Goal: Task Accomplishment & Management: Manage account settings

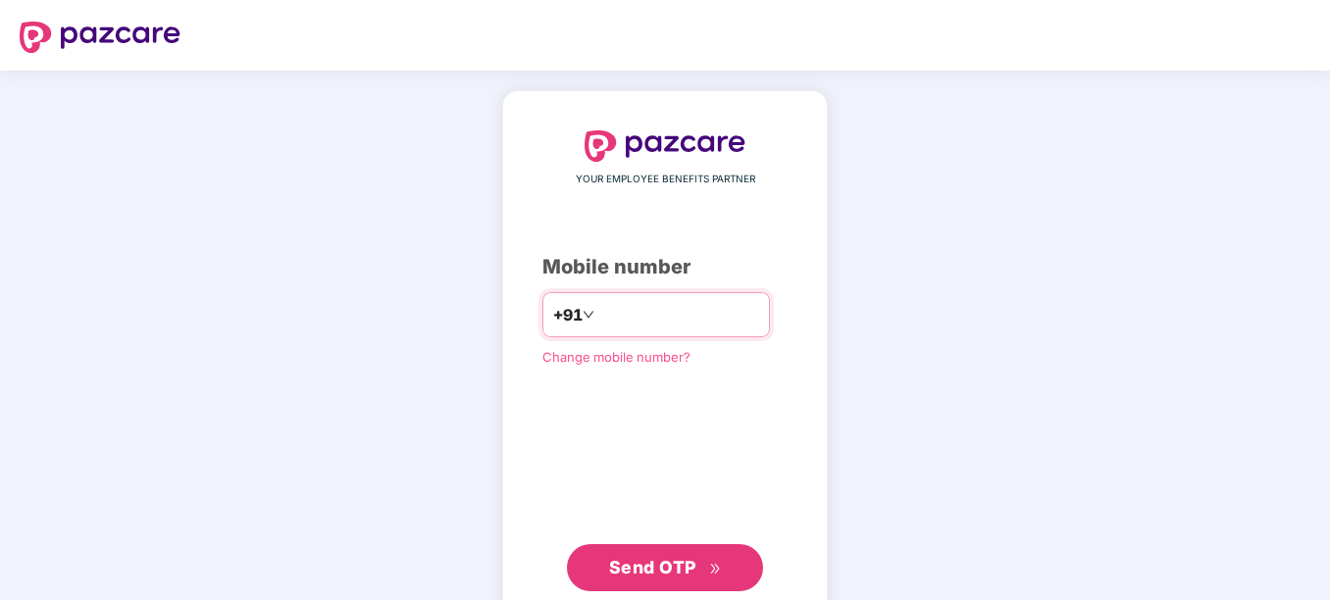
drag, startPoint x: 0, startPoint y: 0, endPoint x: 659, endPoint y: 315, distance: 730.6
click at [659, 315] on input "number" at bounding box center [678, 314] width 161 height 31
type input "**********"
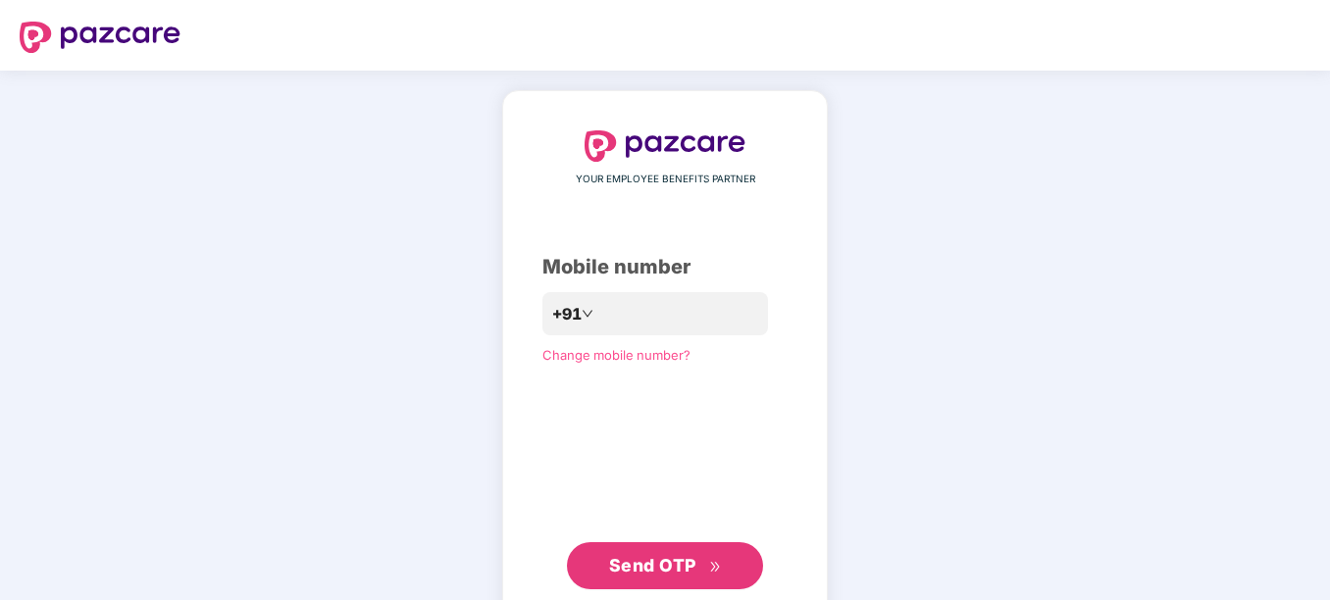
click at [673, 544] on button "Send OTP" at bounding box center [665, 565] width 196 height 47
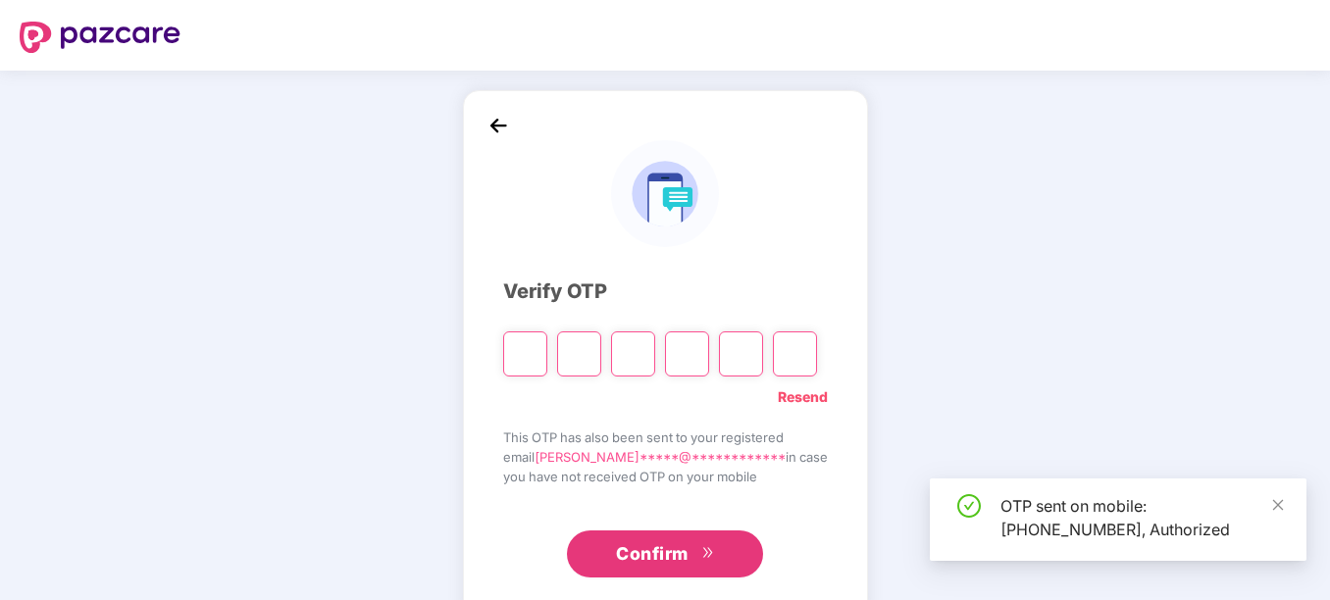
click at [539, 363] on input "Please enter verification code. Digit 1" at bounding box center [525, 354] width 44 height 45
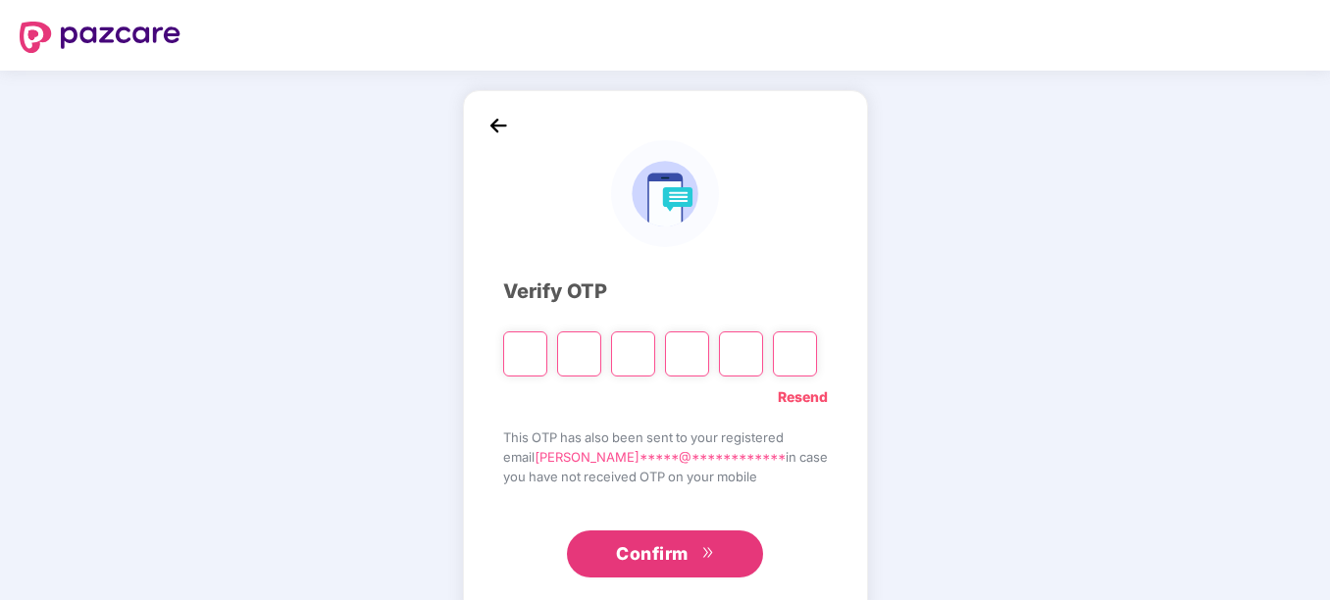
type input "*"
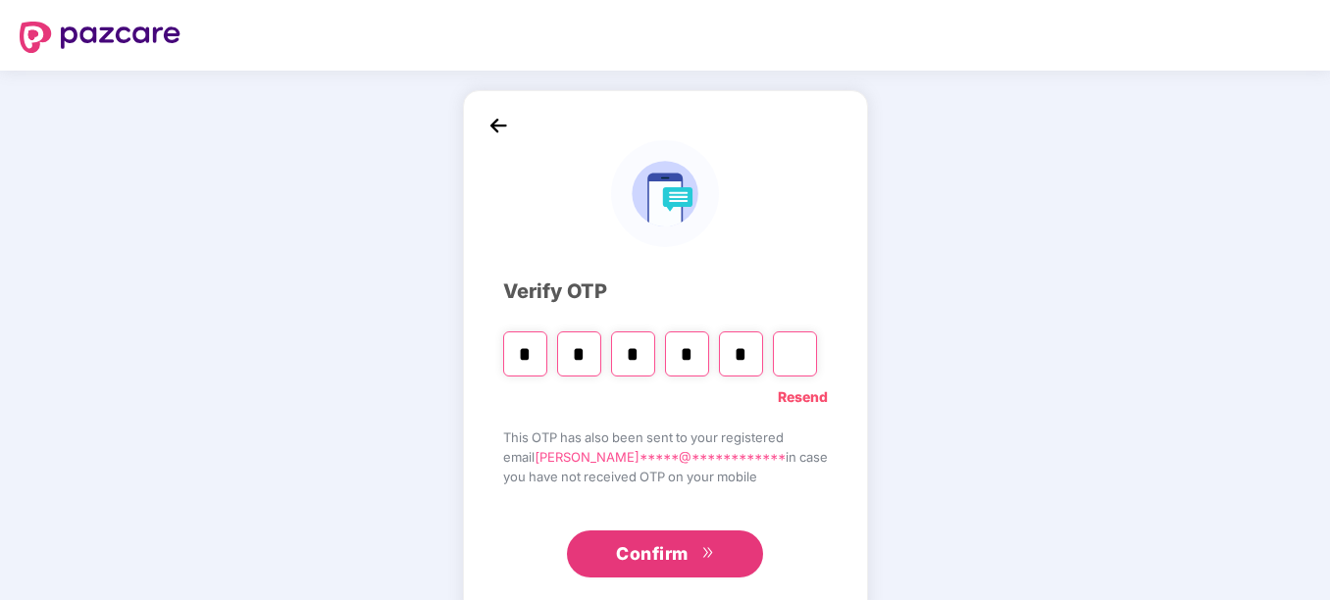
type input "*"
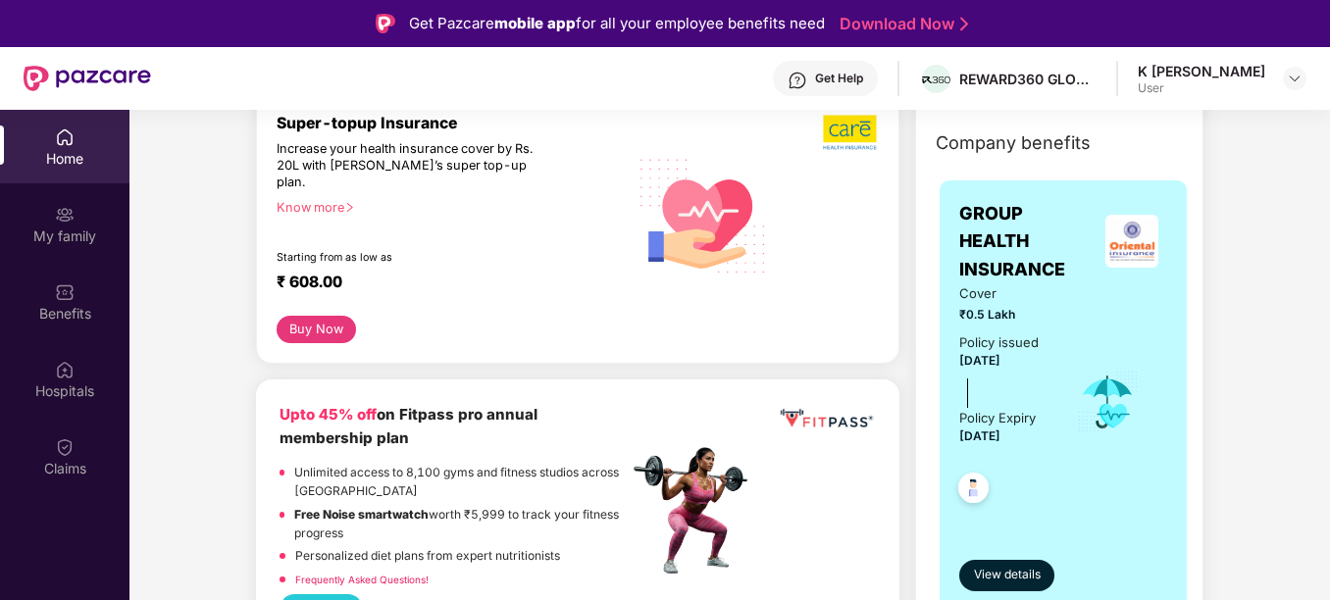
scroll to position [308, 0]
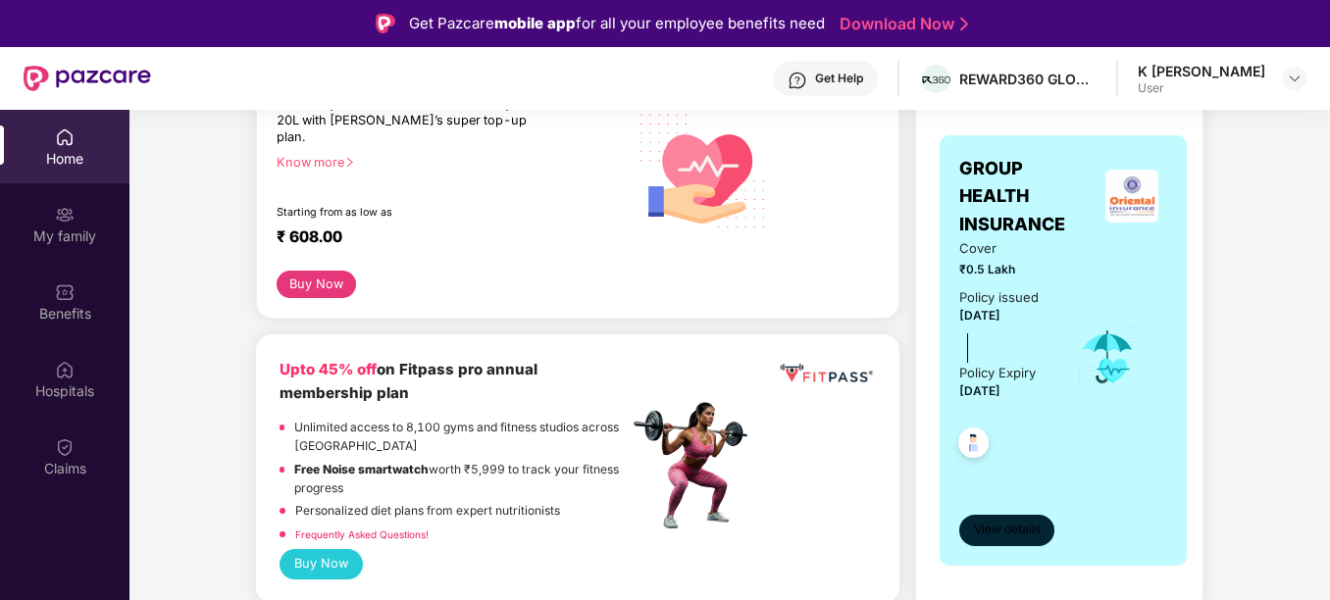
click at [1008, 521] on span "View details" at bounding box center [1007, 530] width 67 height 19
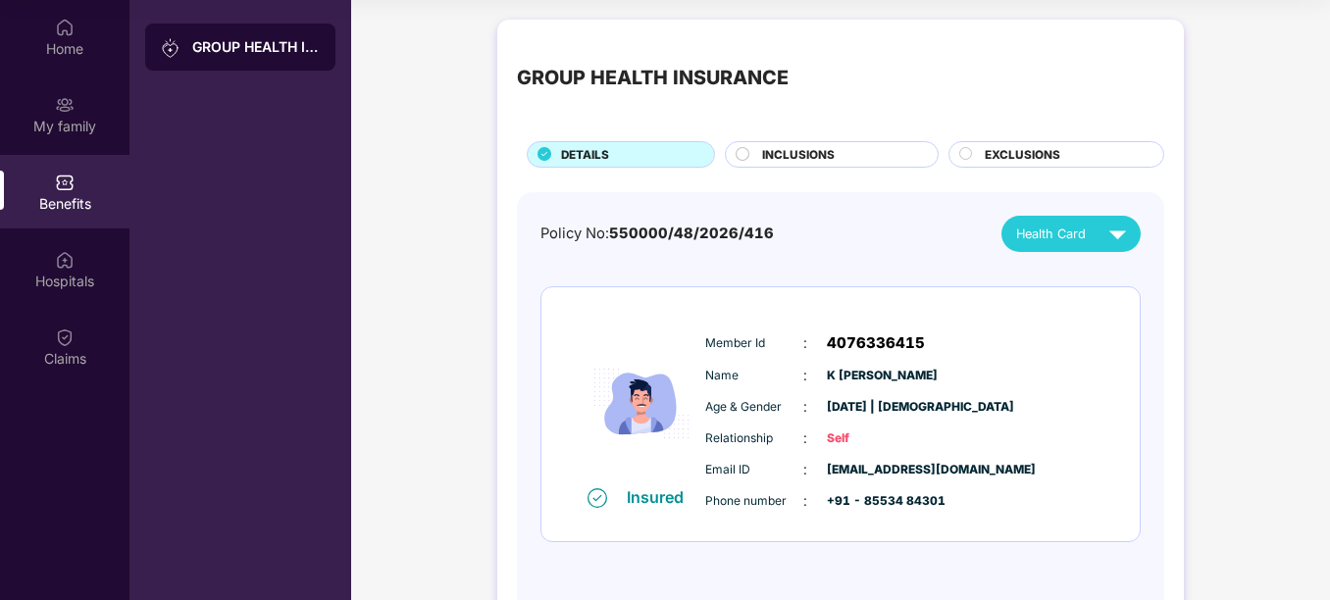
click at [848, 164] on div "INCLUSIONS" at bounding box center [840, 156] width 176 height 21
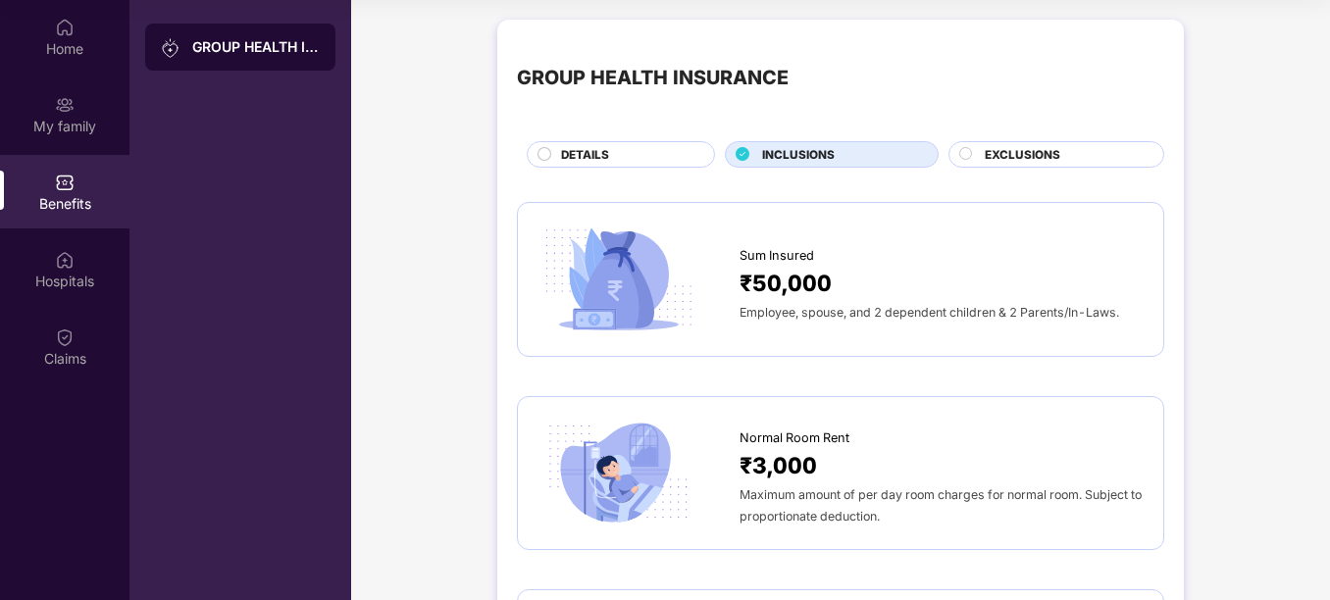
click at [846, 311] on span "Employee, spouse, and 2 dependent children & 2 Parents/In-Laws." at bounding box center [930, 312] width 380 height 15
click at [1028, 147] on span "EXCLUSIONS" at bounding box center [1023, 155] width 76 height 18
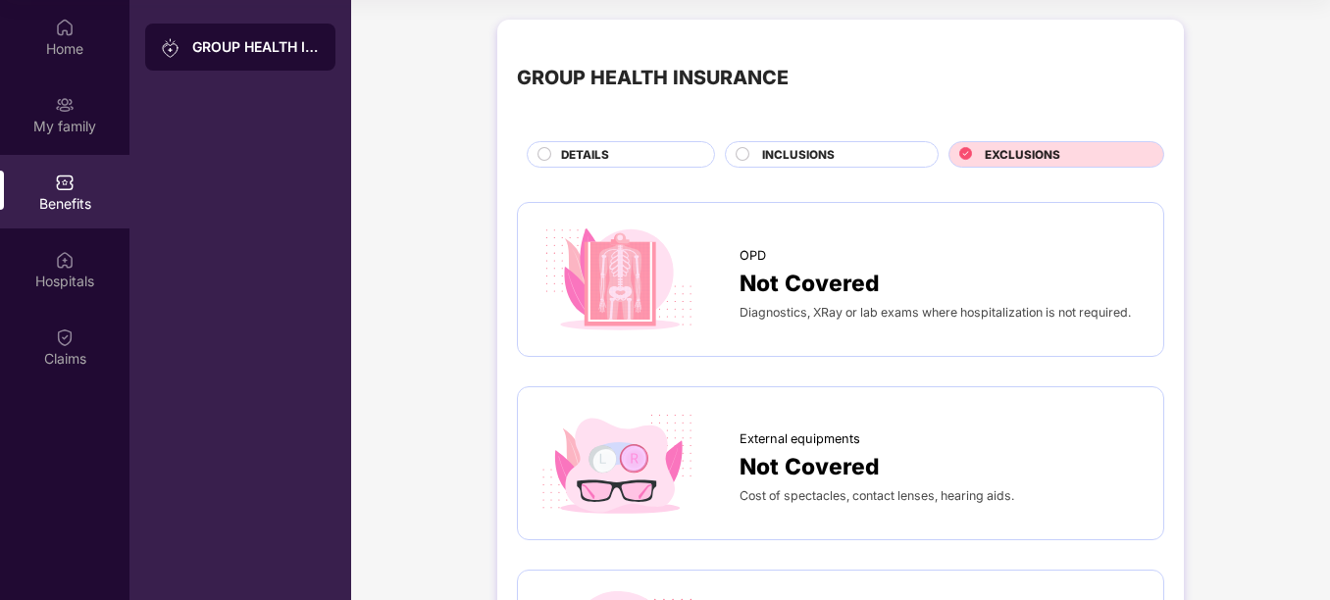
click at [835, 167] on div "INCLUSIONS" at bounding box center [840, 156] width 176 height 21
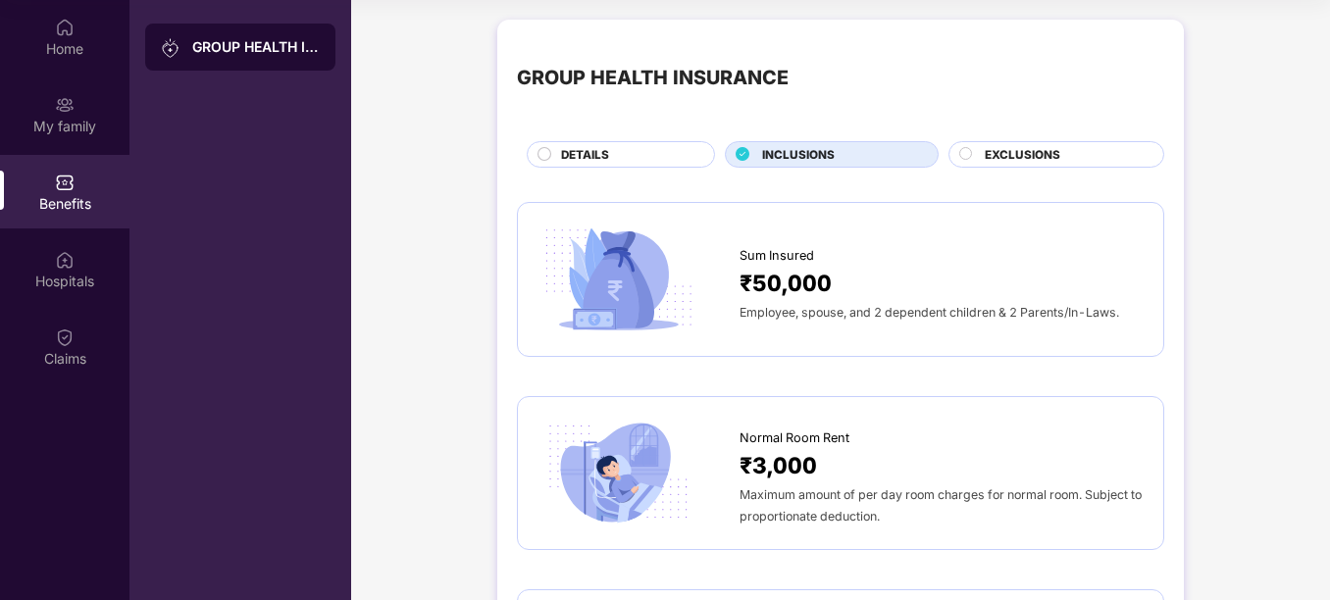
click at [586, 158] on span "DETAILS" at bounding box center [585, 155] width 48 height 18
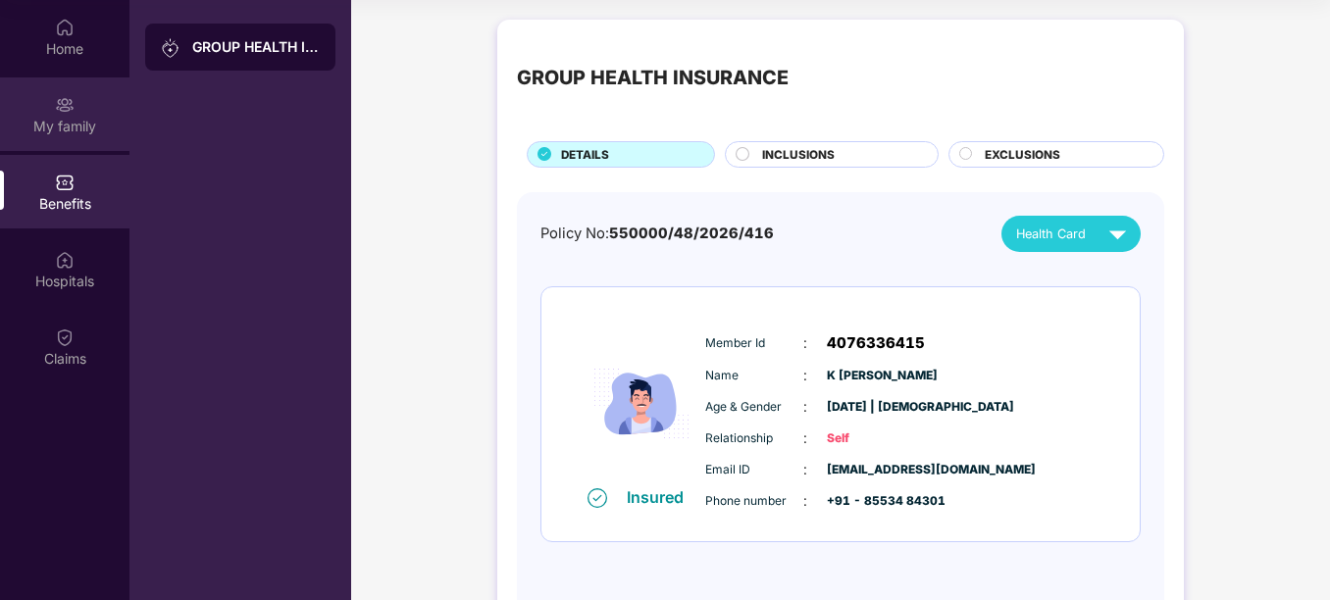
click at [65, 141] on div "My family" at bounding box center [64, 114] width 129 height 74
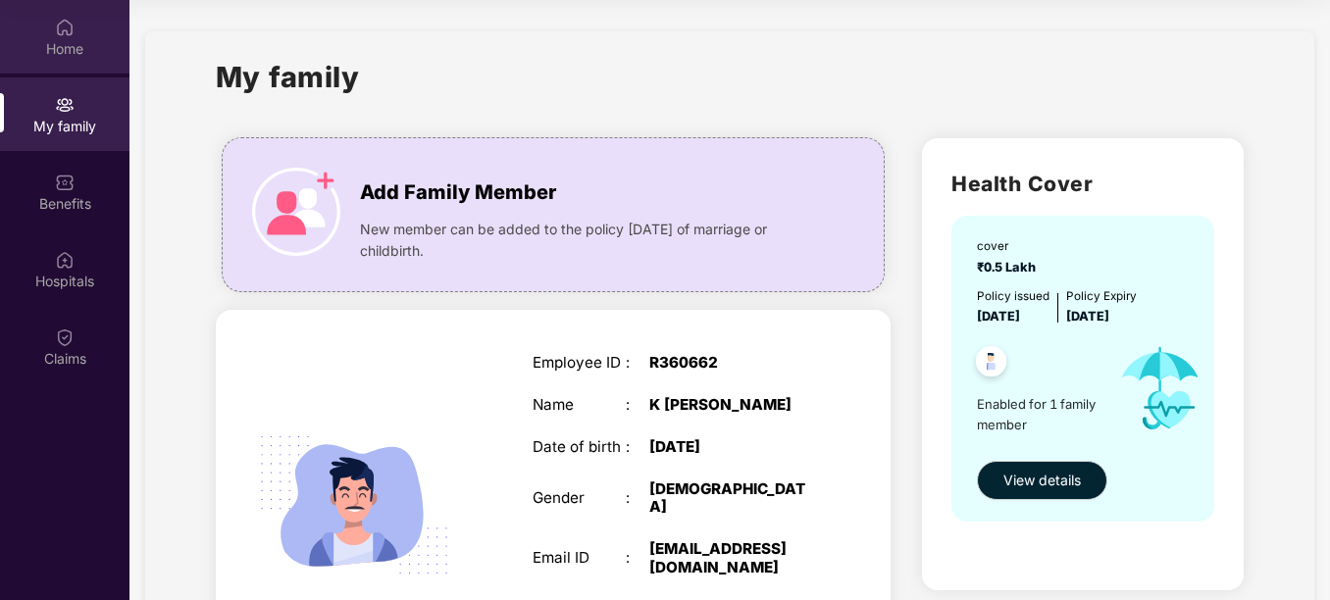
click at [67, 36] on img at bounding box center [65, 28] width 20 height 20
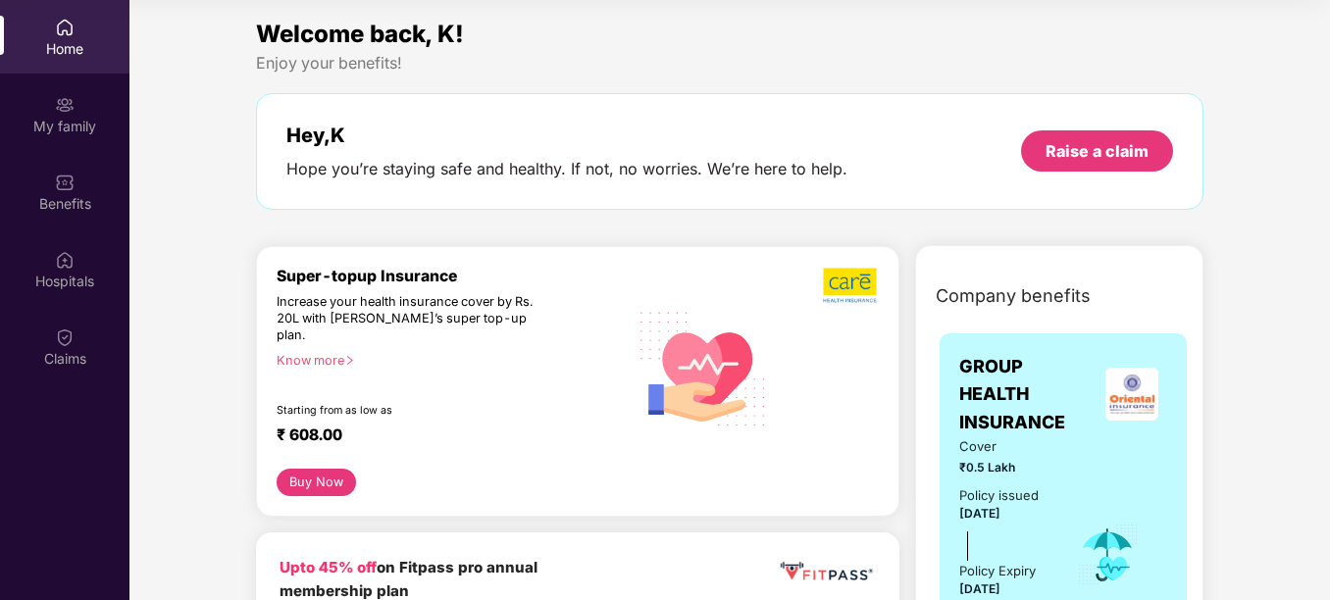
click at [304, 484] on div "Super-topup Insurance Increase your health insurance cover by Rs. 20L with [PER…" at bounding box center [578, 382] width 644 height 272
click at [331, 469] on button "Buy Now" at bounding box center [316, 483] width 78 height 28
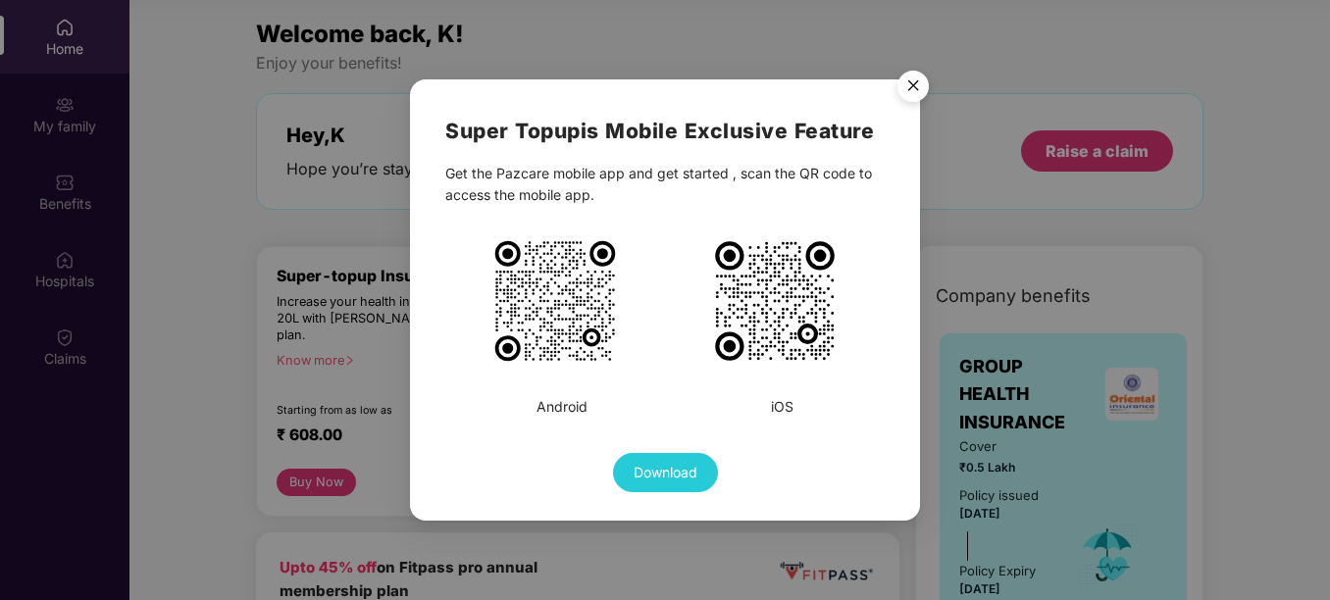
click at [902, 92] on img "Close" at bounding box center [913, 89] width 55 height 55
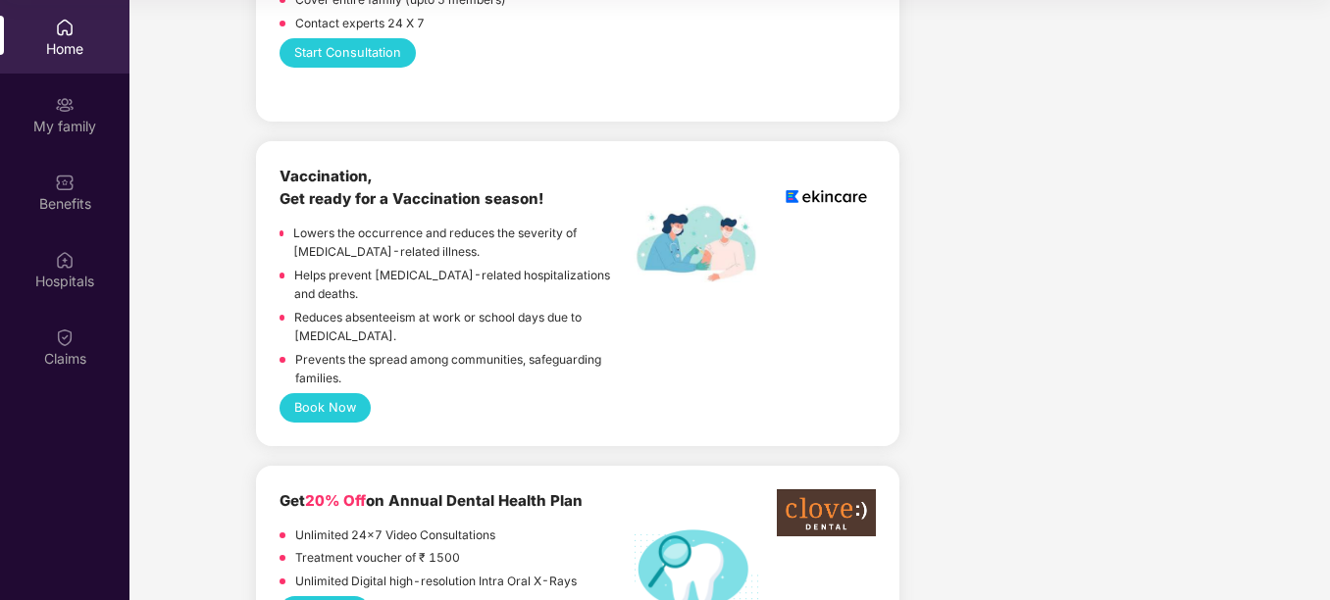
scroll to position [1275, 0]
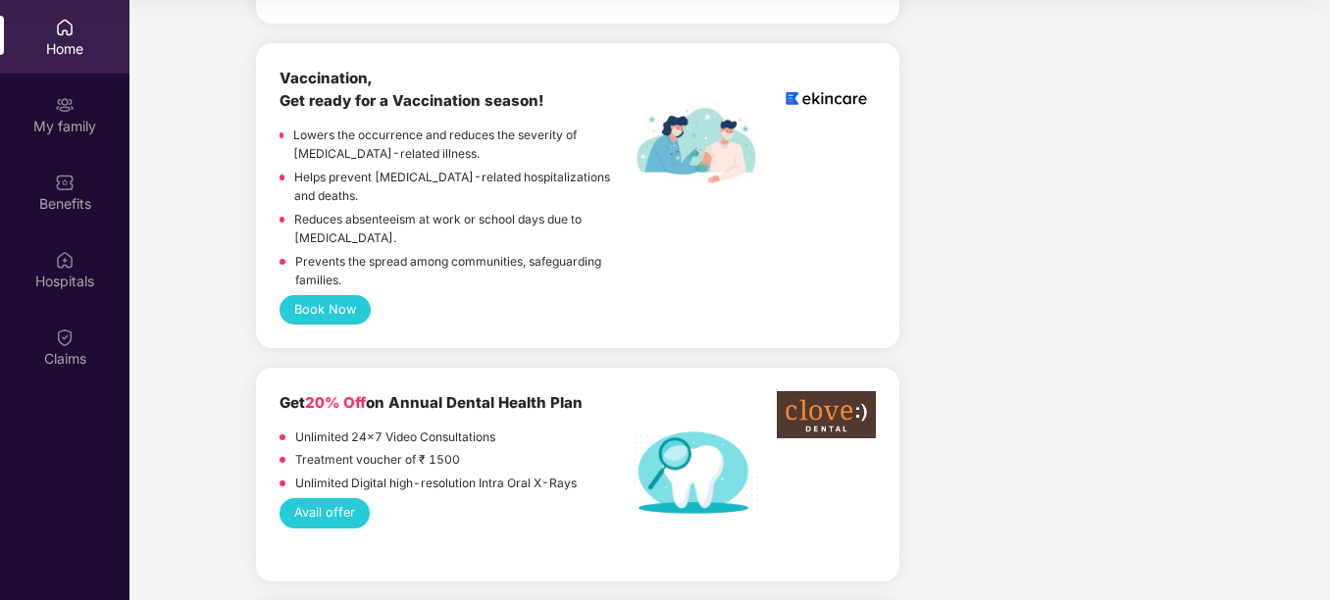
click at [332, 498] on button "Avail offer" at bounding box center [324, 512] width 89 height 29
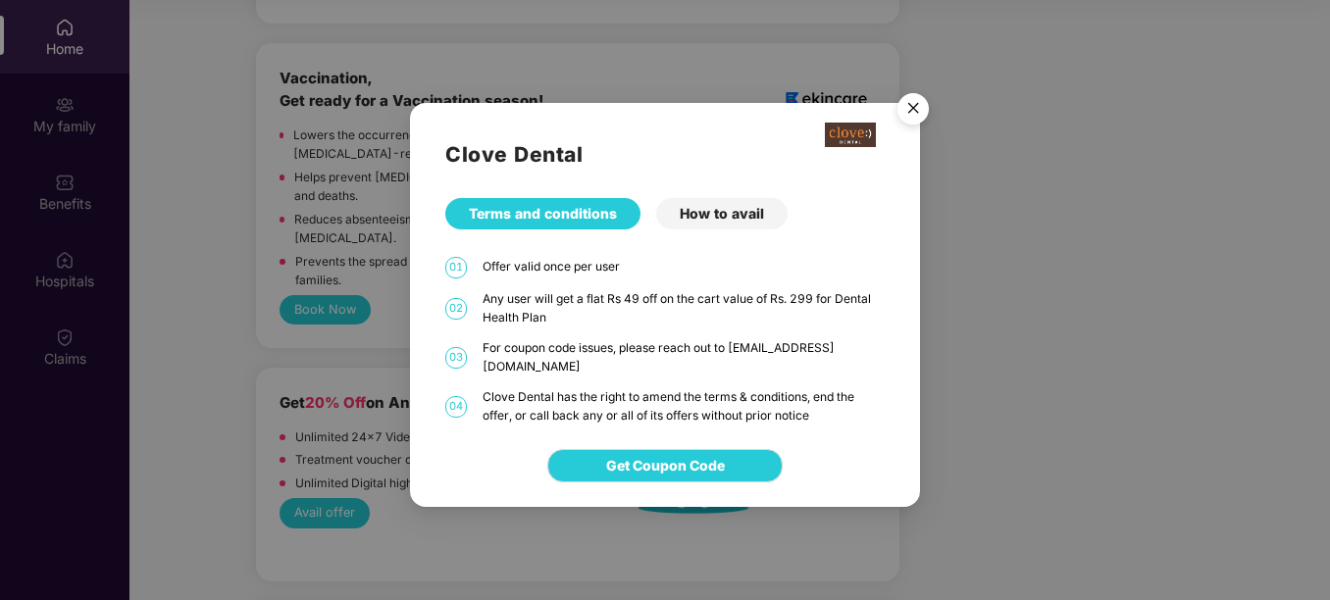
click at [728, 227] on div "How to avail" at bounding box center [721, 213] width 131 height 31
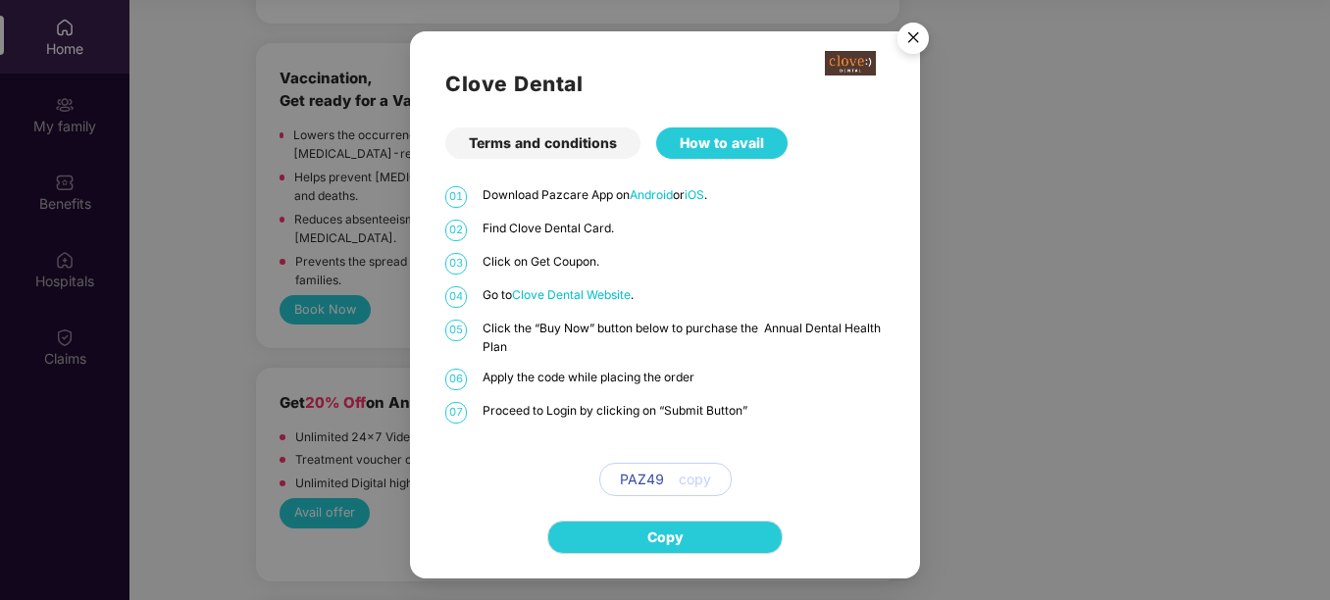
click at [579, 141] on div "Terms and conditions" at bounding box center [542, 143] width 195 height 31
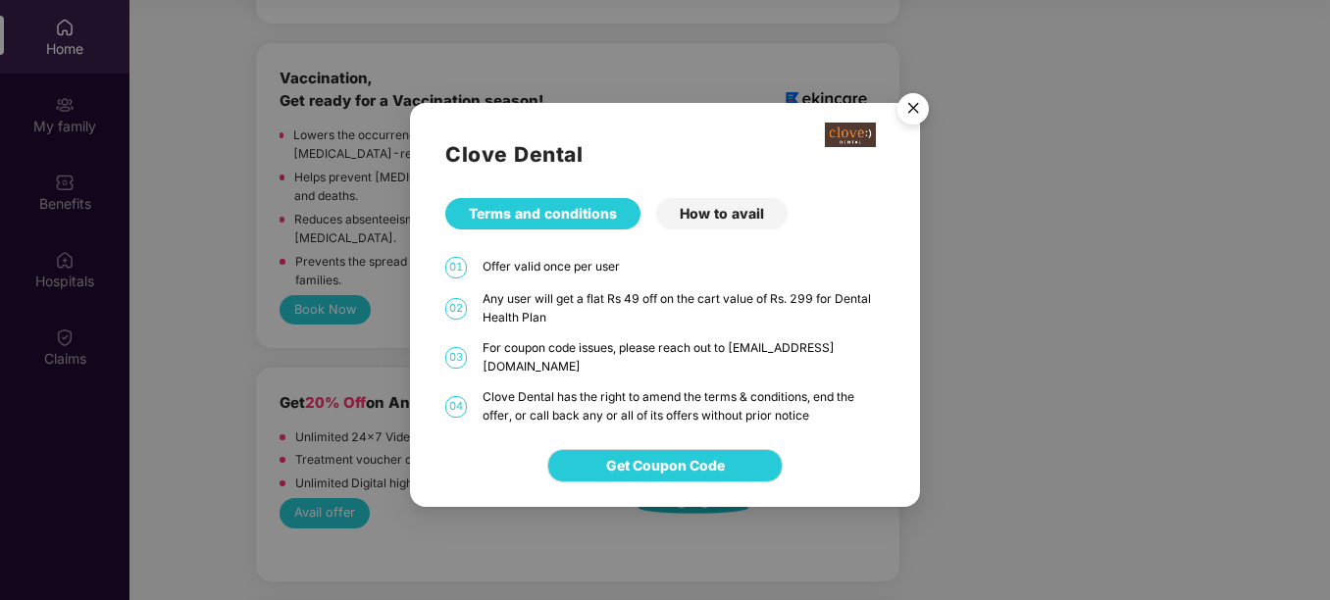
click at [698, 220] on div "How to avail" at bounding box center [721, 213] width 131 height 31
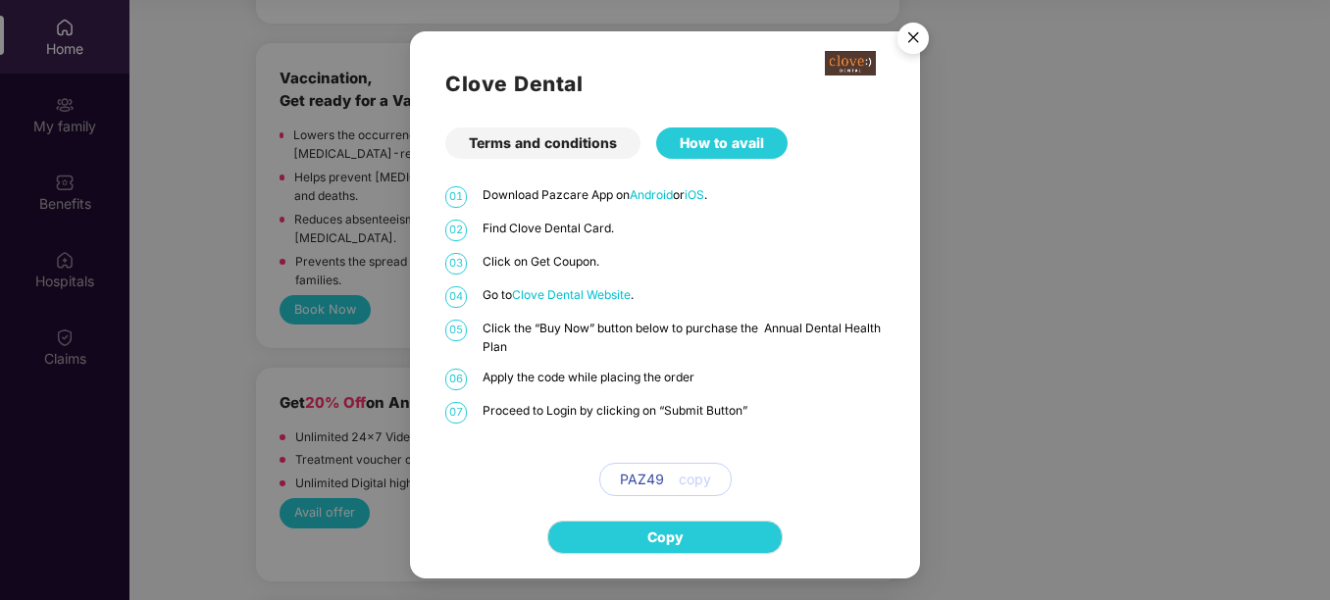
click at [910, 32] on img "Close" at bounding box center [913, 41] width 55 height 55
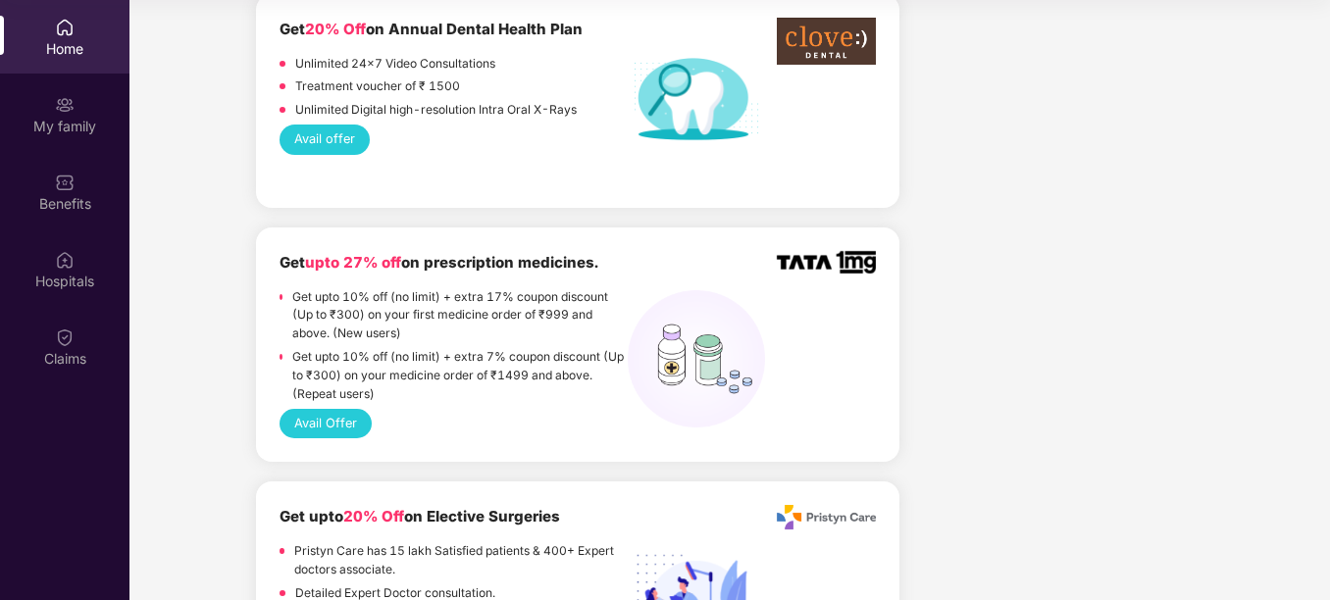
scroll to position [0, 0]
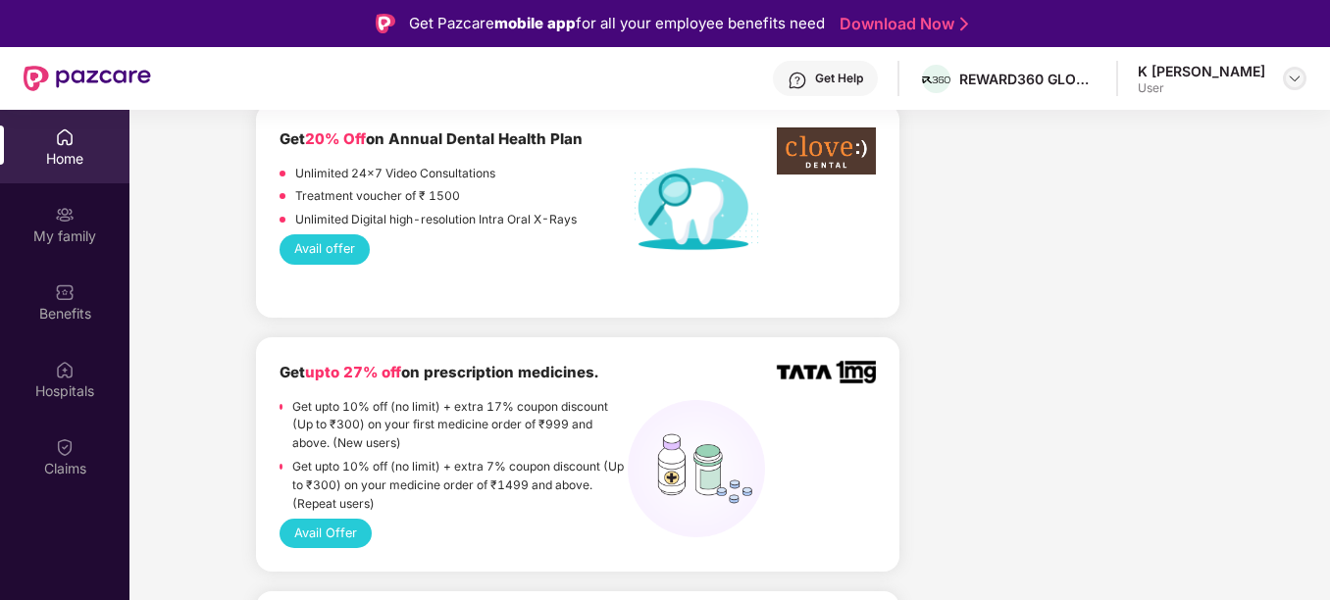
click at [1295, 70] on div at bounding box center [1295, 79] width 24 height 24
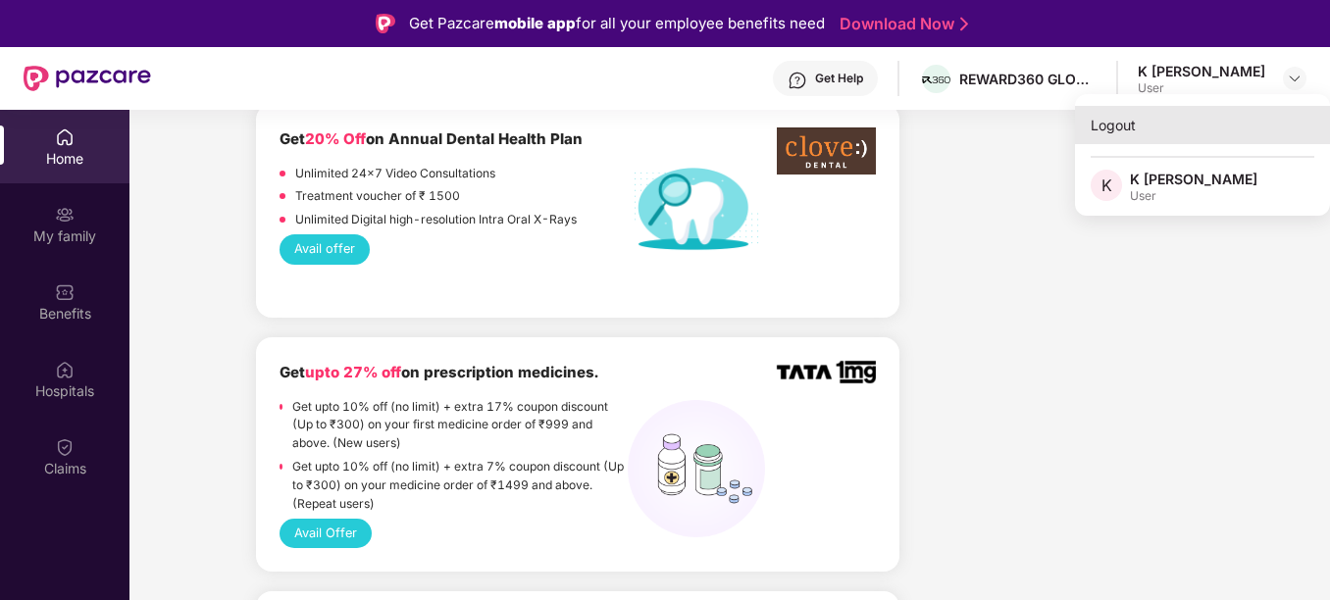
click at [1119, 122] on div "Logout" at bounding box center [1202, 125] width 255 height 38
